Goal: Find specific page/section: Find specific page/section

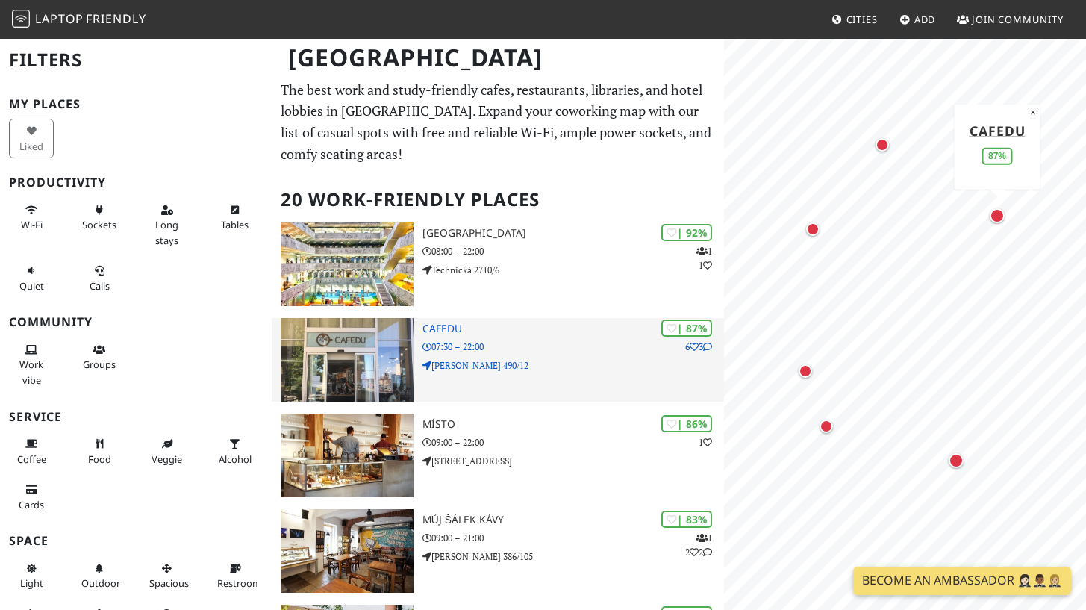
click at [477, 340] on p "07:30 – 22:00" at bounding box center [572, 346] width 301 height 14
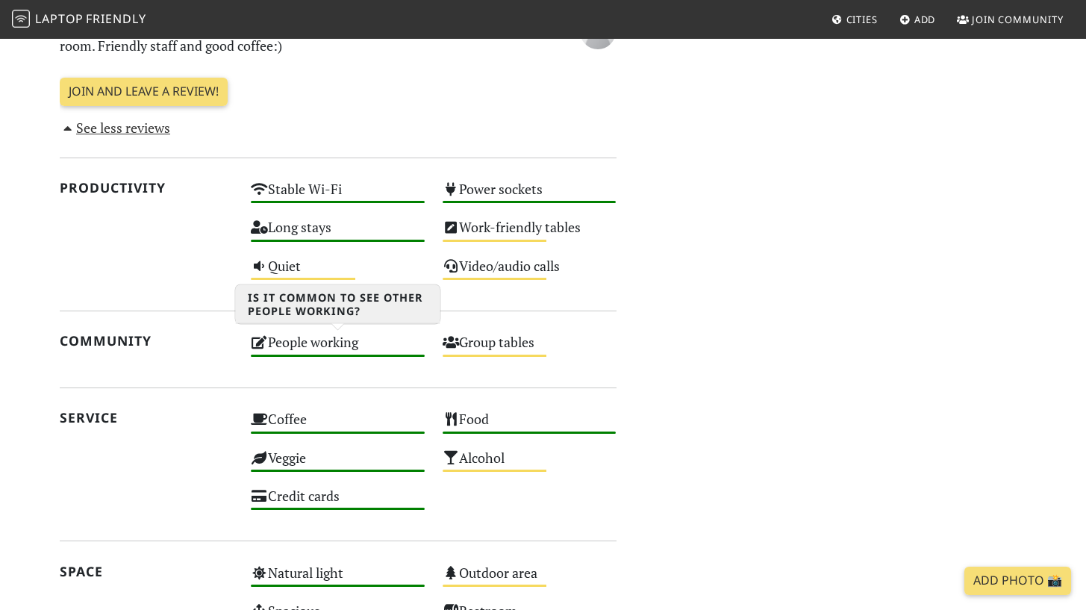
scroll to position [843, 0]
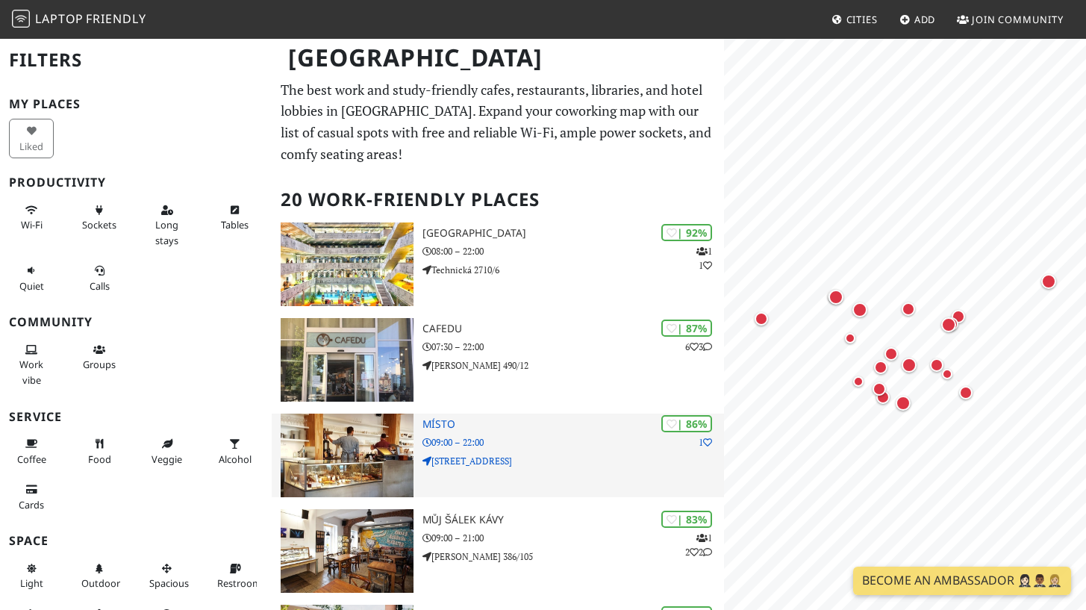
click at [440, 425] on h3 "Místo" at bounding box center [572, 424] width 301 height 13
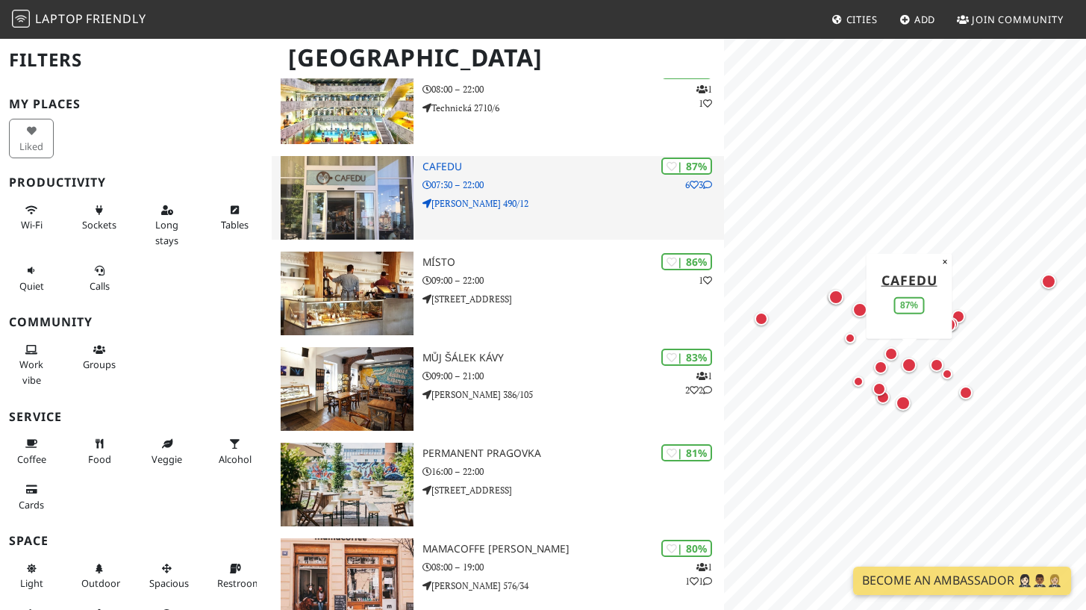
scroll to position [166, 0]
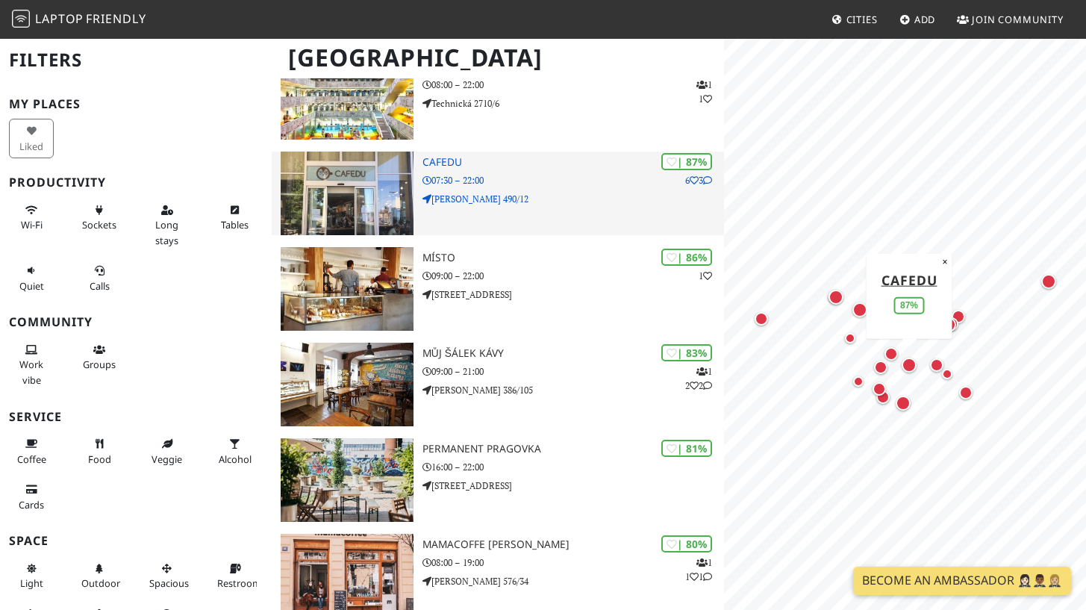
click at [350, 178] on img at bounding box center [347, 193] width 133 height 84
